Goal: Navigation & Orientation: Find specific page/section

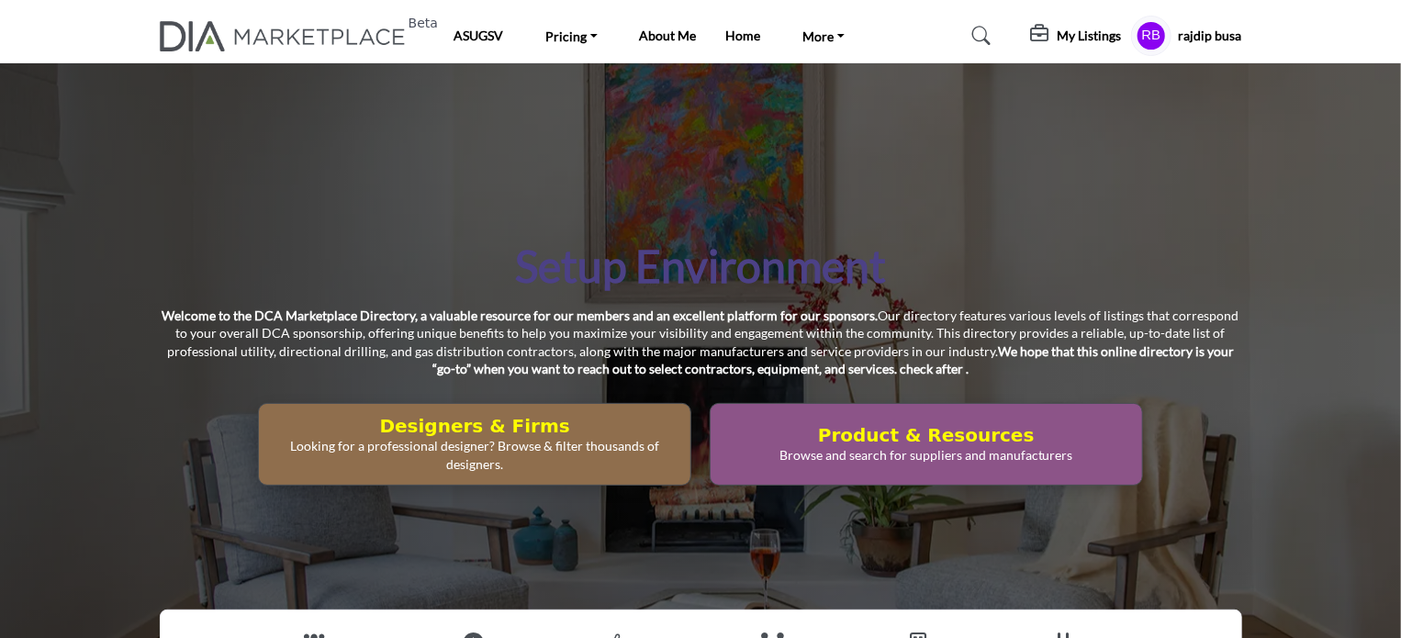
click at [330, 216] on div "Setup Environment Welcome to the DCA Marketplace Directory, a valuable resource…" at bounding box center [700, 361] width 1401 height 597
